Goal: Information Seeking & Learning: Learn about a topic

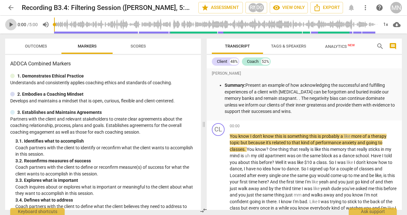
click at [12, 24] on span "play_arrow" at bounding box center [11, 25] width 8 height 8
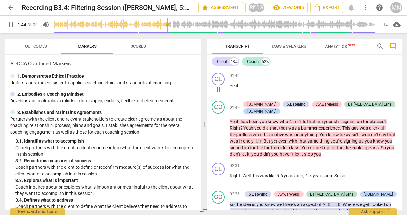
scroll to position [203, 0]
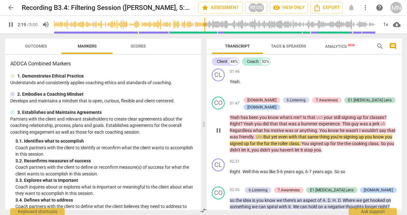
click at [220, 130] on span "pause" at bounding box center [218, 131] width 8 height 8
click at [220, 130] on span "play_arrow" at bounding box center [218, 131] width 8 height 8
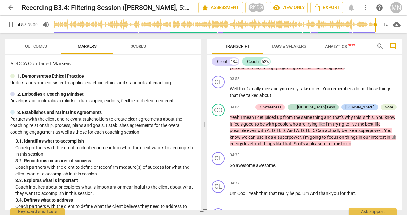
scroll to position [483, 0]
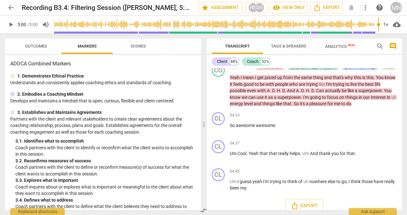
type input "300"
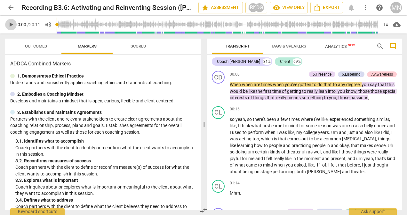
click at [11, 25] on span "play_arrow" at bounding box center [11, 25] width 8 height 8
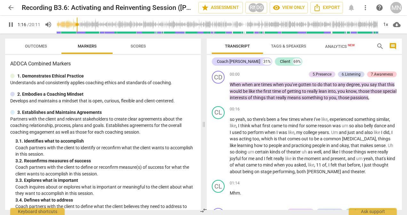
scroll to position [151, 0]
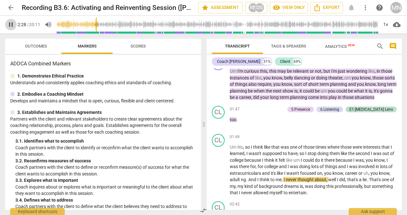
click at [11, 25] on span "pause" at bounding box center [11, 25] width 8 height 8
click at [218, 174] on span "play_arrow" at bounding box center [218, 171] width 8 height 8
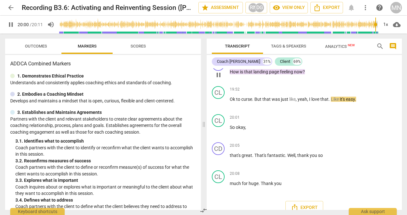
scroll to position [2445, 0]
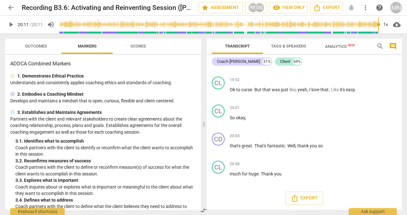
type input "1211"
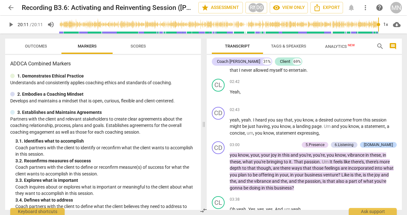
scroll to position [260, 0]
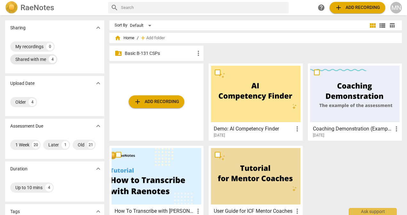
click at [31, 61] on div "Shared with me" at bounding box center [30, 59] width 31 height 6
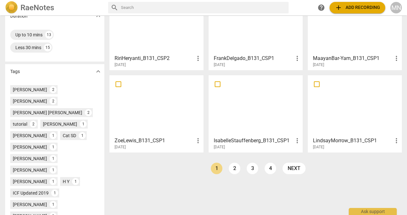
scroll to position [153, 0]
click at [269, 168] on link "4" at bounding box center [270, 169] width 12 height 12
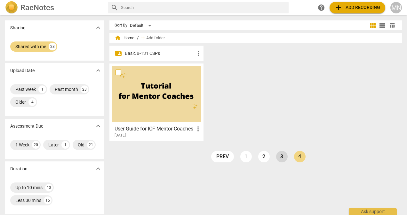
click at [281, 156] on link "3" at bounding box center [282, 157] width 12 height 12
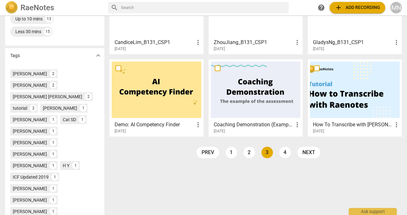
scroll to position [169, 0]
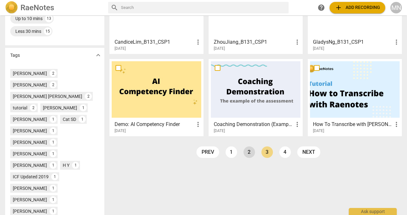
click at [247, 155] on link "2" at bounding box center [249, 153] width 12 height 12
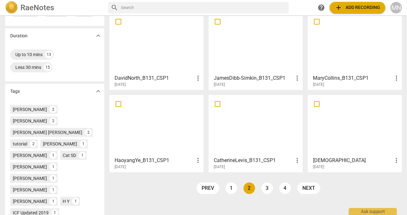
scroll to position [136, 0]
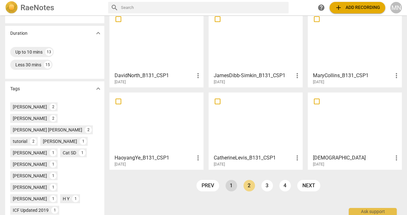
click at [228, 185] on link "1" at bounding box center [231, 186] width 12 height 12
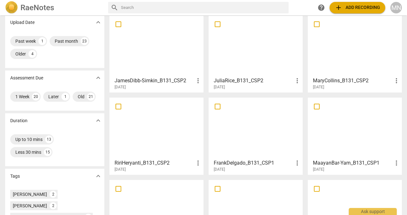
scroll to position [42, 0]
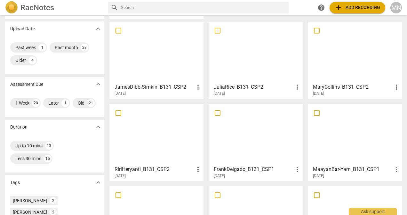
click at [148, 139] on div at bounding box center [156, 134] width 89 height 57
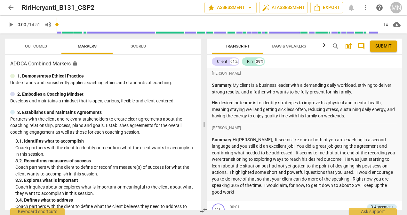
click at [10, 6] on span "arrow_back" at bounding box center [11, 8] width 8 height 8
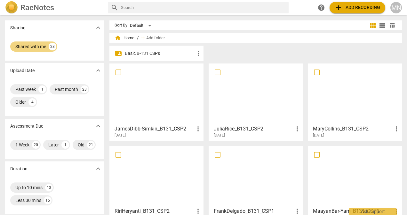
click at [254, 102] on div at bounding box center [255, 94] width 89 height 57
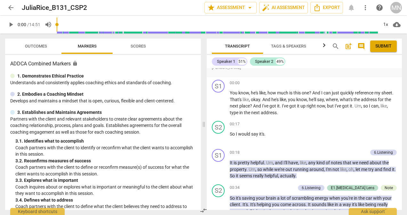
scroll to position [292, 0]
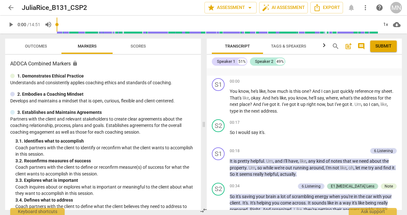
click at [86, 171] on p "Coach partners with the client to define or reconfirm measure(s) of success for…" at bounding box center [105, 170] width 180 height 13
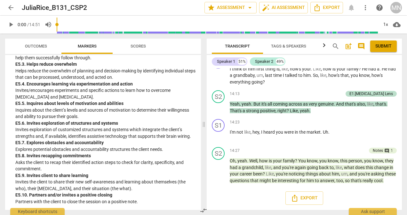
scroll to position [2606, 0]
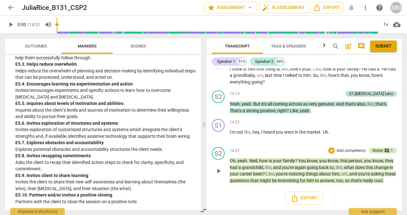
click at [384, 149] on span "comment" at bounding box center [386, 151] width 5 height 5
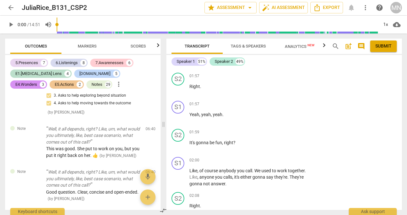
scroll to position [549, 0]
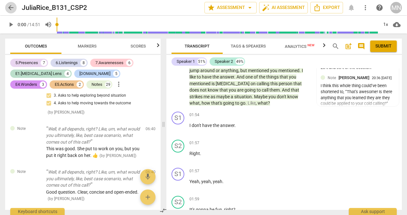
click at [11, 9] on span "arrow_back" at bounding box center [11, 8] width 8 height 8
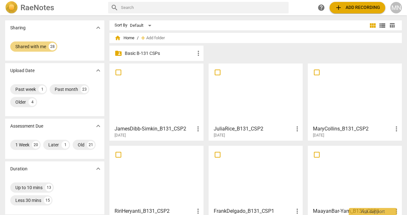
click at [180, 128] on h3 "JamesDibb-Simkin_B131_CSP2" at bounding box center [154, 129] width 80 height 8
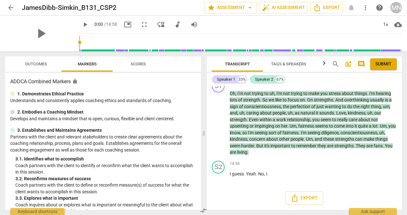
scroll to position [1780, 0]
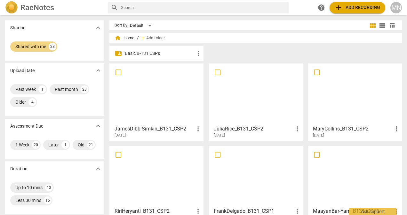
click at [375, 129] on h3 "MaryCollins_B131_CSP2" at bounding box center [353, 129] width 80 height 8
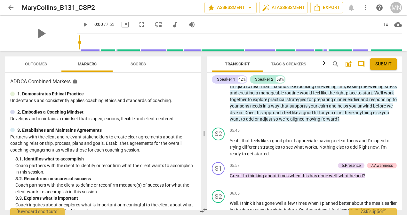
scroll to position [648, 0]
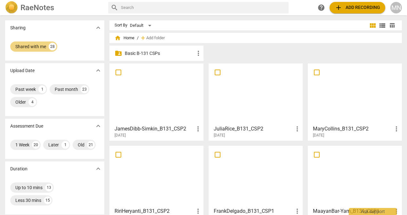
click at [186, 50] on p "Basic B-131 CSPs" at bounding box center [160, 53] width 70 height 7
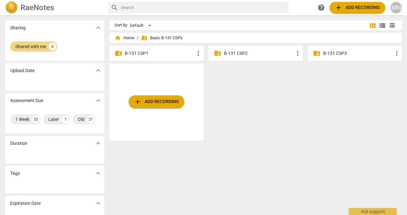
click at [279, 50] on p "B-131 CSP2" at bounding box center [259, 53] width 70 height 7
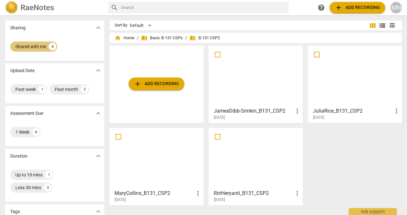
click at [32, 48] on div "Shared with me" at bounding box center [30, 46] width 31 height 6
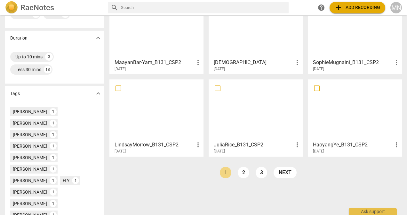
scroll to position [132, 0]
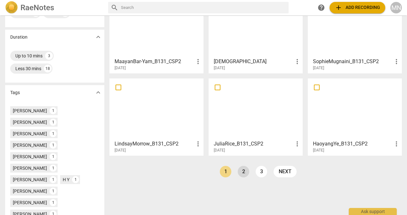
click at [242, 172] on link "2" at bounding box center [243, 172] width 12 height 12
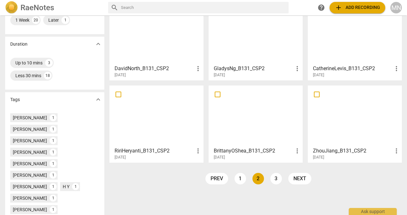
scroll to position [125, 0]
click at [276, 178] on link "3" at bounding box center [276, 179] width 12 height 12
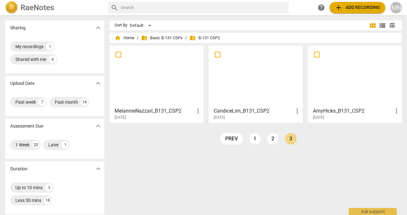
click at [155, 115] on div "2025-08-10" at bounding box center [157, 117] width 87 height 5
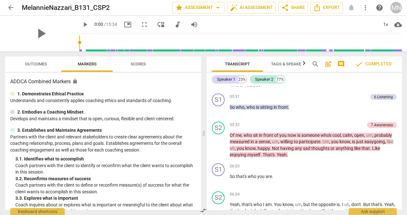
scroll to position [1153, 0]
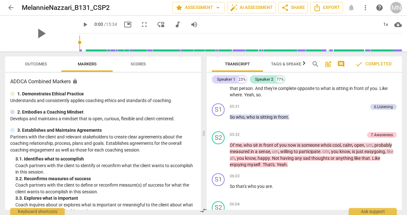
click at [10, 8] on span "arrow_back" at bounding box center [11, 8] width 8 height 8
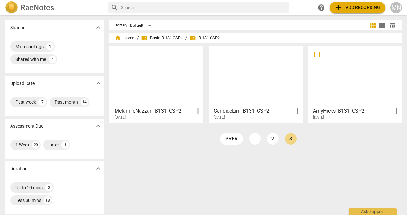
click at [295, 112] on span "more_vert" at bounding box center [297, 111] width 8 height 8
click at [275, 113] on div at bounding box center [203, 107] width 407 height 215
click at [233, 89] on div at bounding box center [255, 76] width 89 height 57
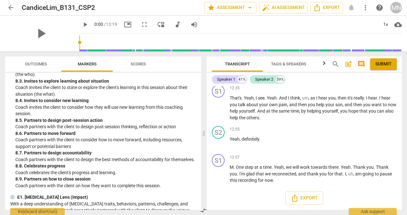
scroll to position [740, 0]
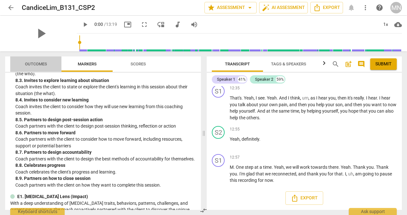
click at [31, 67] on span "Outcomes" at bounding box center [35, 64] width 37 height 9
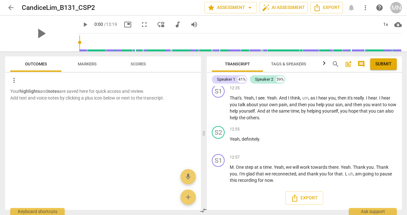
click at [91, 61] on span "Markers" at bounding box center [87, 64] width 34 height 9
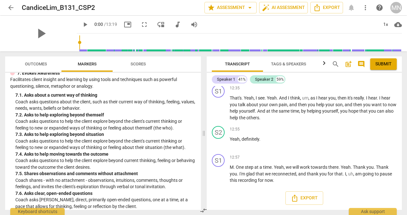
scroll to position [510, 0]
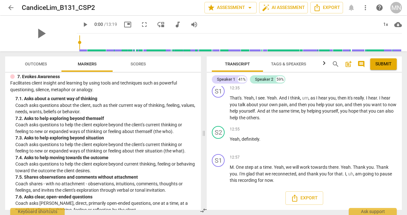
click at [7, 6] on span "arrow_back" at bounding box center [11, 8] width 8 height 8
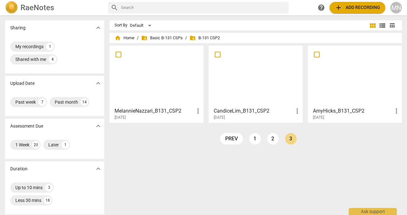
click at [363, 117] on div "2025-08-08" at bounding box center [356, 117] width 87 height 5
click at [270, 139] on link "2" at bounding box center [273, 139] width 12 height 12
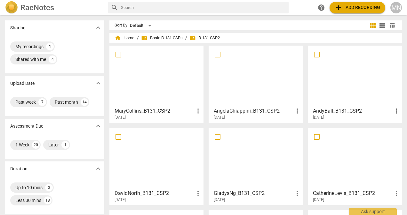
click at [359, 110] on h3 "AndyBall_B131_CSP2" at bounding box center [353, 111] width 80 height 8
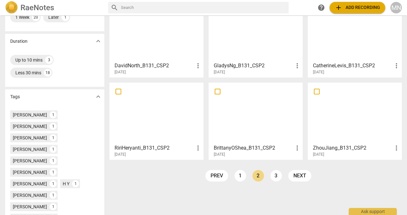
scroll to position [128, 0]
click at [369, 150] on h3 "ZhouJiang_B131_CSP2" at bounding box center [353, 148] width 80 height 8
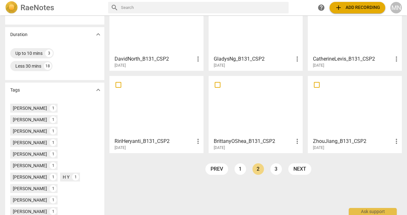
scroll to position [135, 0]
click at [267, 146] on div "2025-08-11" at bounding box center [256, 147] width 87 height 5
